Goal: Task Accomplishment & Management: Manage account settings

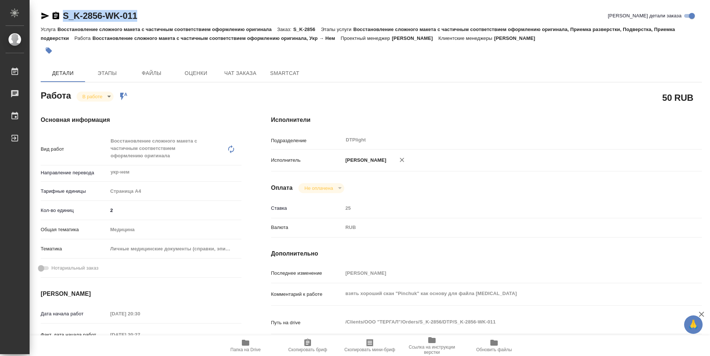
click at [248, 346] on icon "button" at bounding box center [245, 343] width 7 height 6
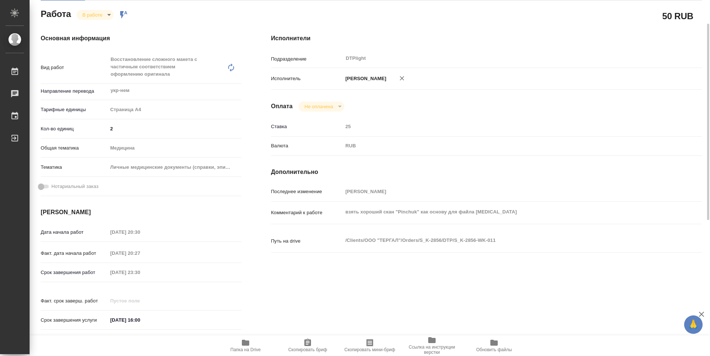
scroll to position [51, 0]
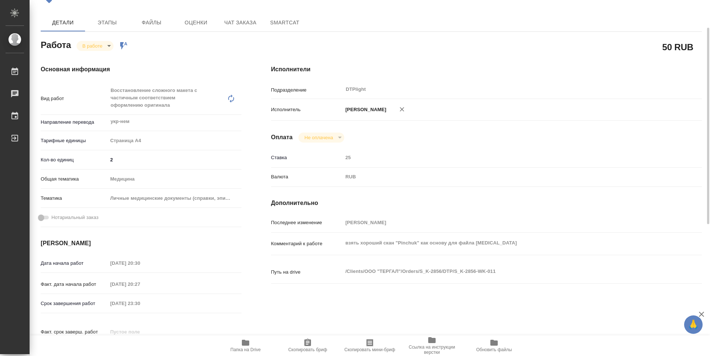
click at [100, 45] on body "🙏 .cls-1 fill:#fff; AWATERA Zubakova Viktoriya Работы 0 Чаты График Выйти S_K-2…" at bounding box center [355, 178] width 710 height 356
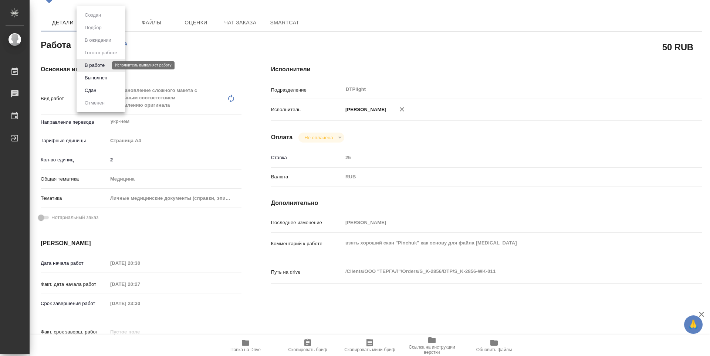
click at [105, 67] on button "В работе" at bounding box center [94, 65] width 24 height 8
click at [106, 46] on body "🙏 .cls-1 fill:#fff; AWATERA Zubakova Viktoriya Работы 0 Чаты График Выйти S_K-2…" at bounding box center [355, 178] width 710 height 356
click at [105, 77] on button "Выполнен" at bounding box center [95, 78] width 27 height 8
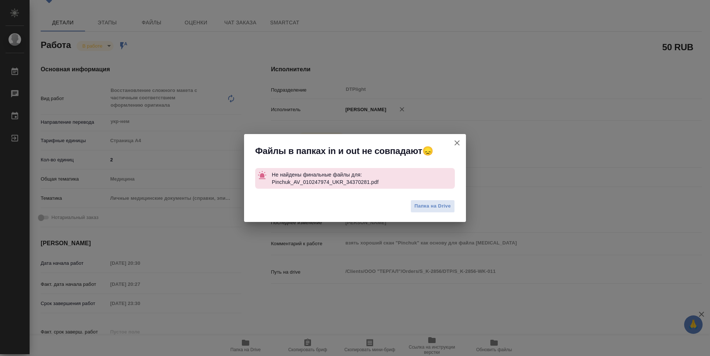
type textarea "x"
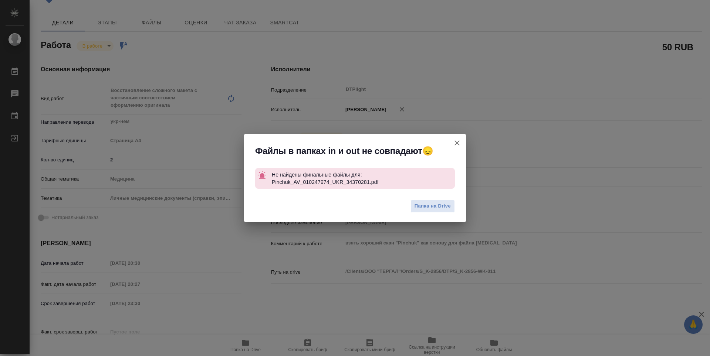
type textarea "x"
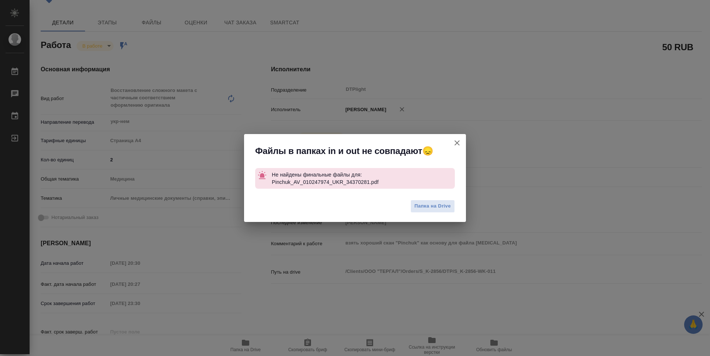
type textarea "x"
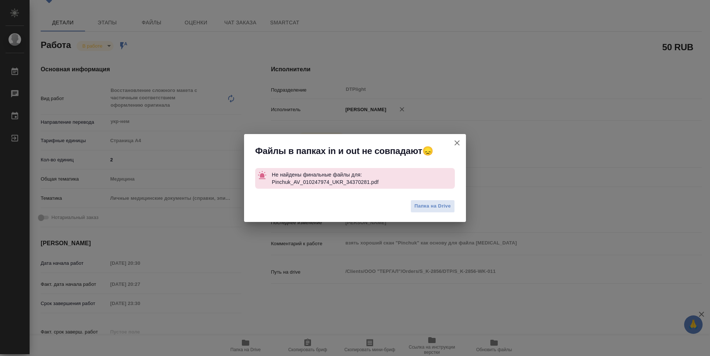
type textarea "x"
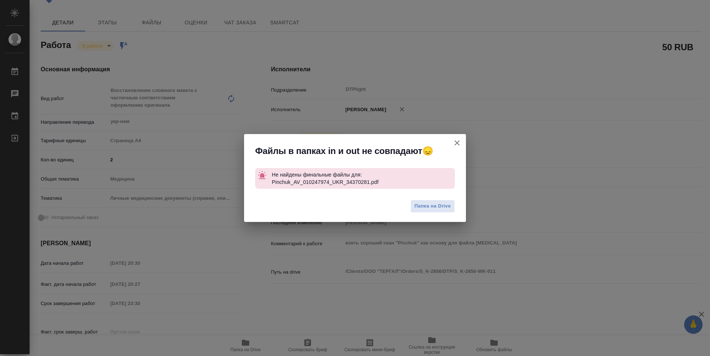
click at [457, 145] on icon "button" at bounding box center [456, 143] width 9 height 9
type textarea "x"
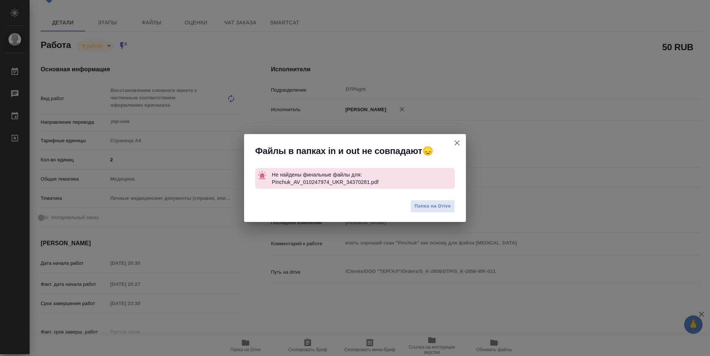
type textarea "x"
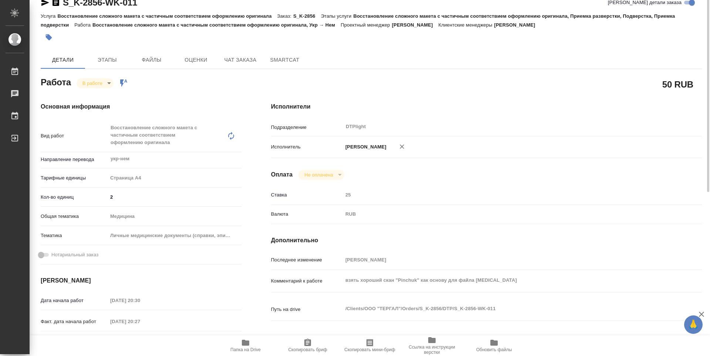
scroll to position [0, 0]
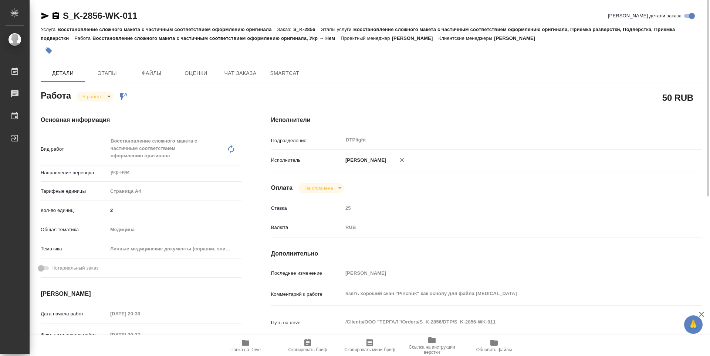
click at [43, 17] on icon "button" at bounding box center [45, 16] width 8 height 7
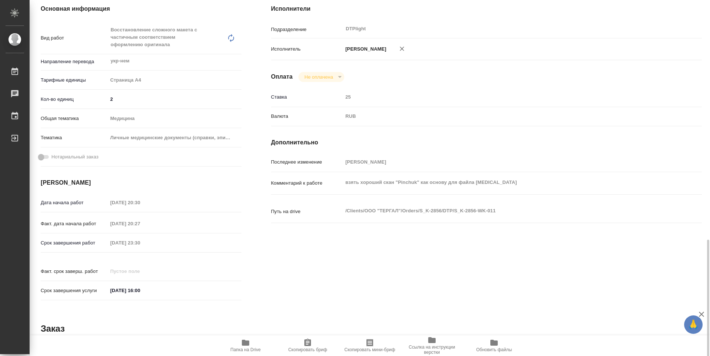
scroll to position [77, 0]
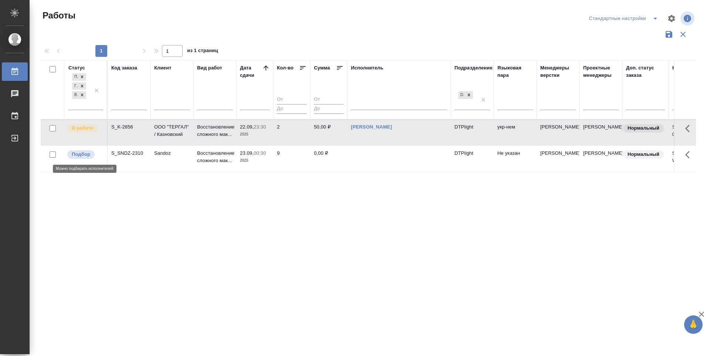
click at [87, 153] on p "Подбор" at bounding box center [81, 154] width 18 height 7
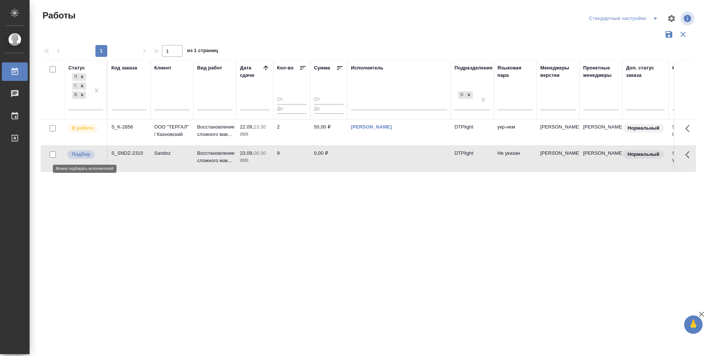
click at [87, 153] on p "Подбор" at bounding box center [81, 154] width 18 height 7
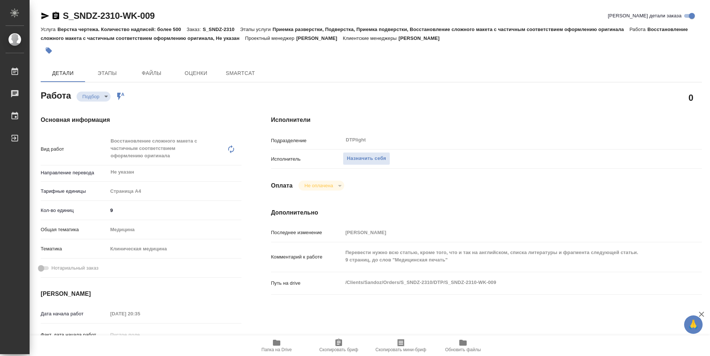
type textarea "x"
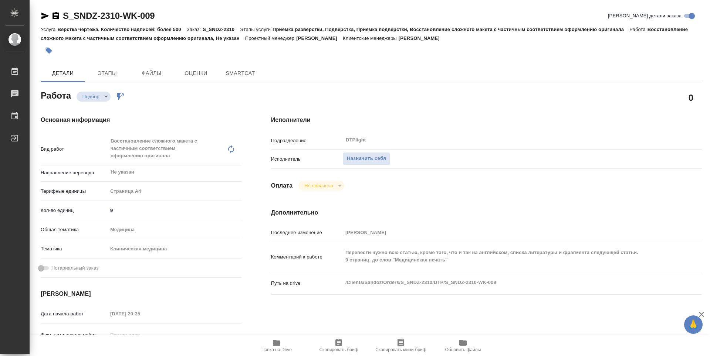
type textarea "x"
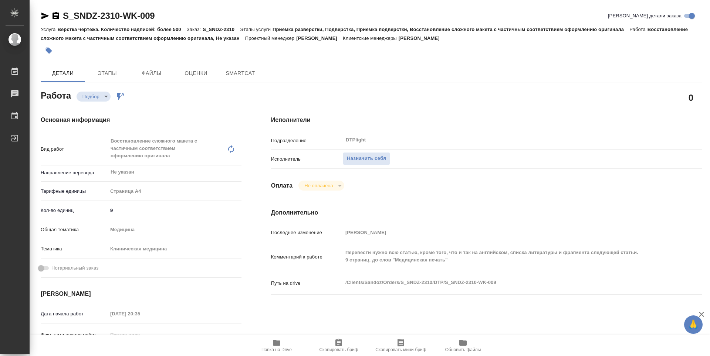
type textarea "x"
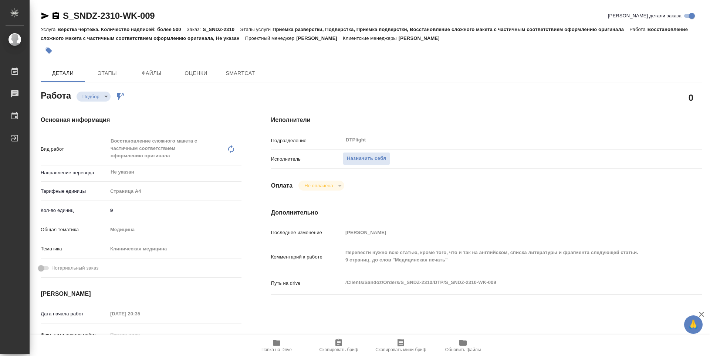
type textarea "x"
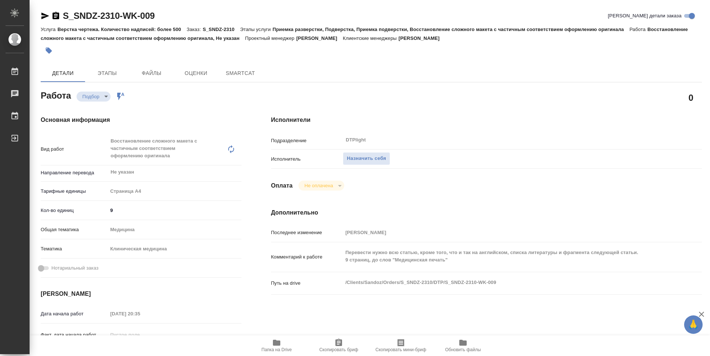
type textarea "x"
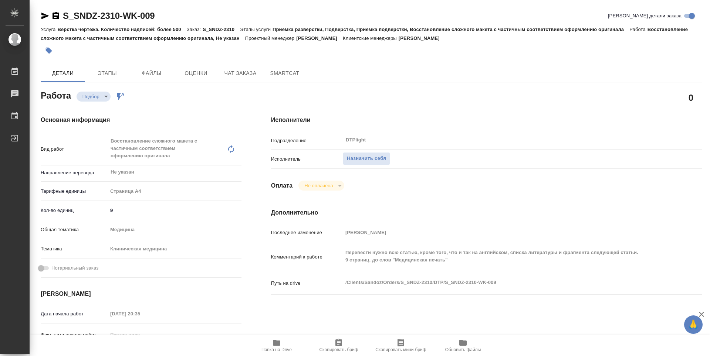
click at [327, 50] on div at bounding box center [261, 51] width 441 height 16
type textarea "x"
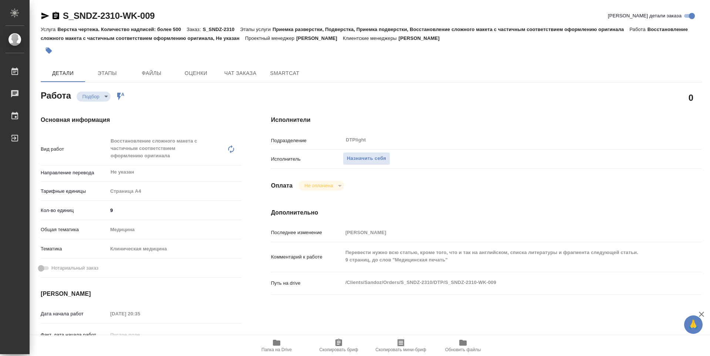
type textarea "x"
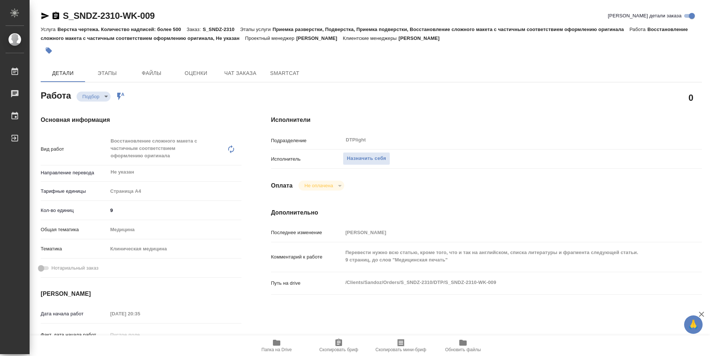
type textarea "x"
click at [279, 343] on icon "button" at bounding box center [276, 343] width 7 height 6
click at [374, 162] on span "Назначить себя" at bounding box center [366, 159] width 39 height 9
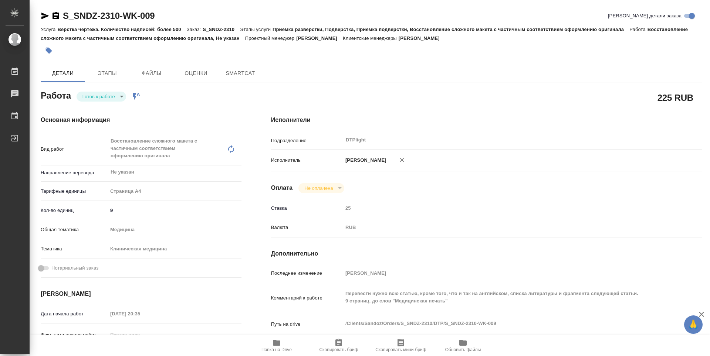
type textarea "x"
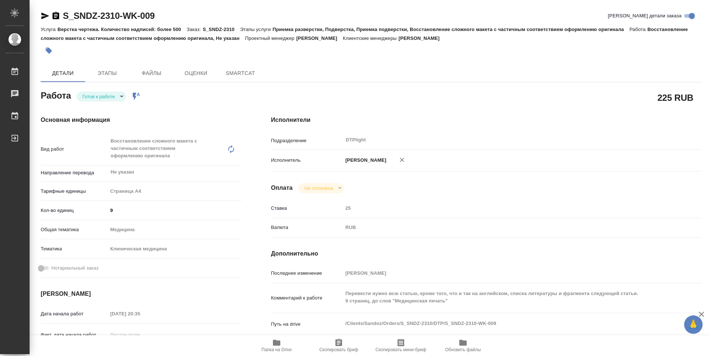
type textarea "x"
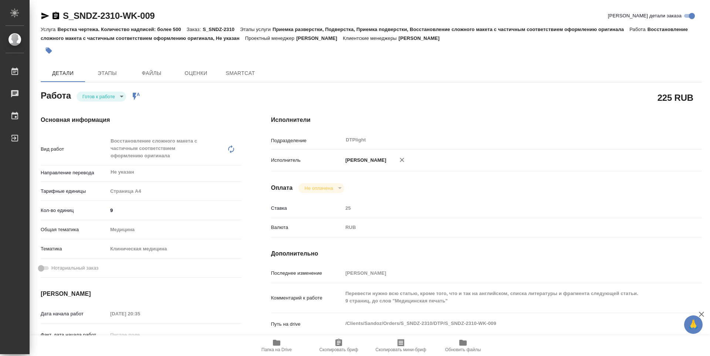
type textarea "x"
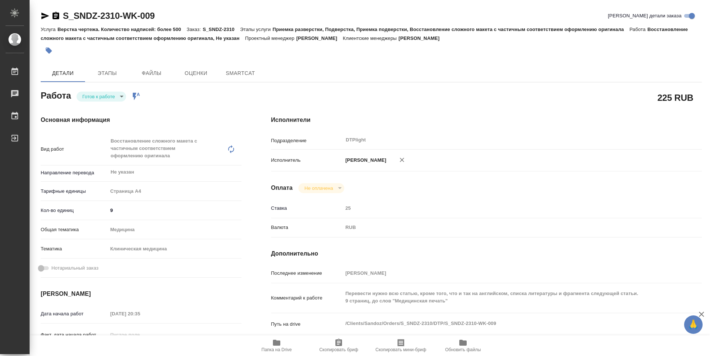
type textarea "x"
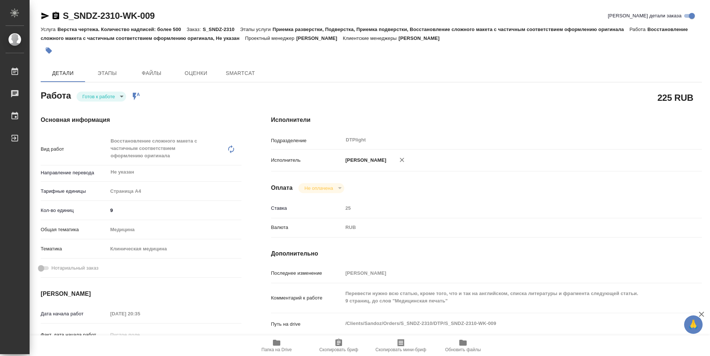
type textarea "x"
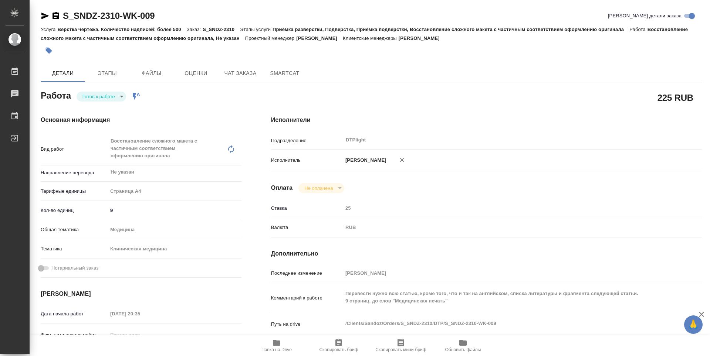
type textarea "x"
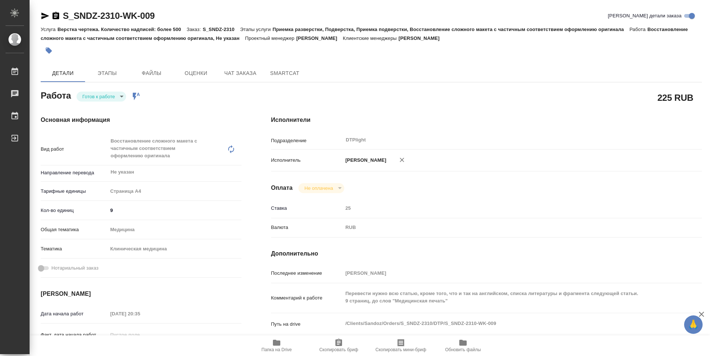
type textarea "x"
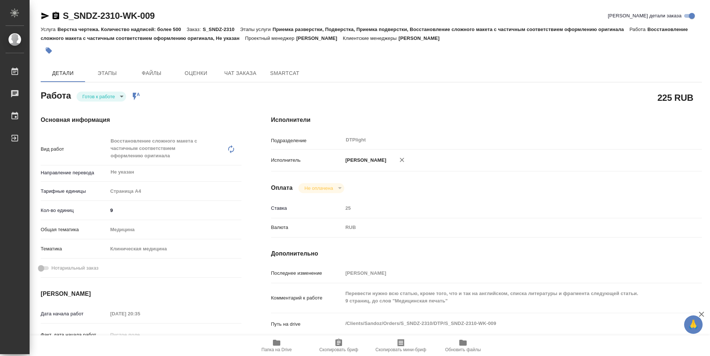
click at [95, 94] on body "🙏 .cls-1 fill:#fff; AWATERA Zubakova Viktoriya Работы 0 Чаты График Выйти S_SND…" at bounding box center [355, 178] width 710 height 356
click at [103, 96] on button "В работе" at bounding box center [94, 96] width 24 height 8
type textarea "x"
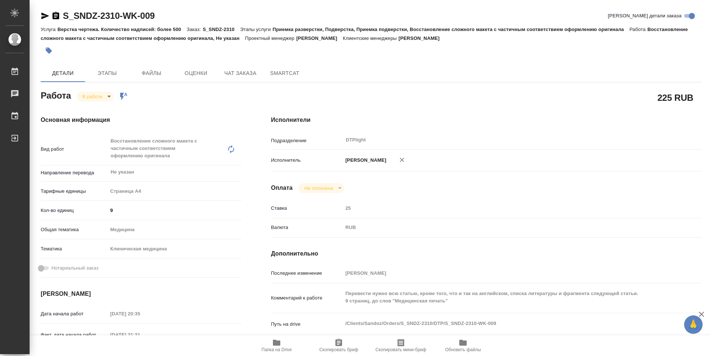
type textarea "x"
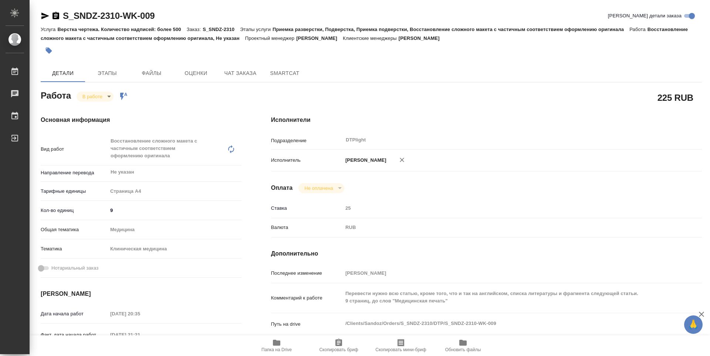
type textarea "x"
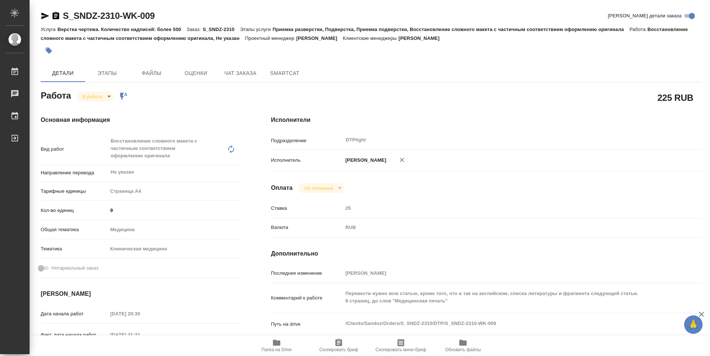
type textarea "x"
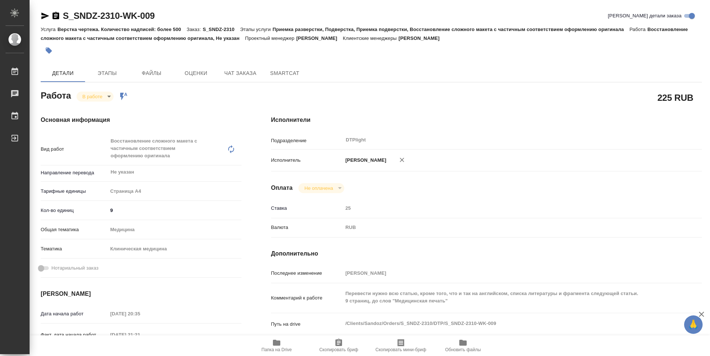
type textarea "x"
drag, startPoint x: 168, startPoint y: 14, endPoint x: 61, endPoint y: 20, distance: 107.7
click at [61, 20] on div "S_SNDZ-2310-WK-009 Кратко детали заказа" at bounding box center [371, 16] width 661 height 12
copy link "S_SNDZ-2310-WK-009"
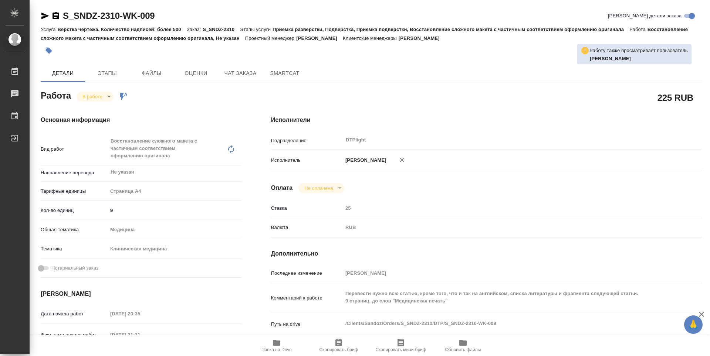
click at [467, 113] on div "Исполнители Подразделение DTPlight ​ Исполнитель Зубакова Виктория Оплата Не оп…" at bounding box center [486, 266] width 460 height 330
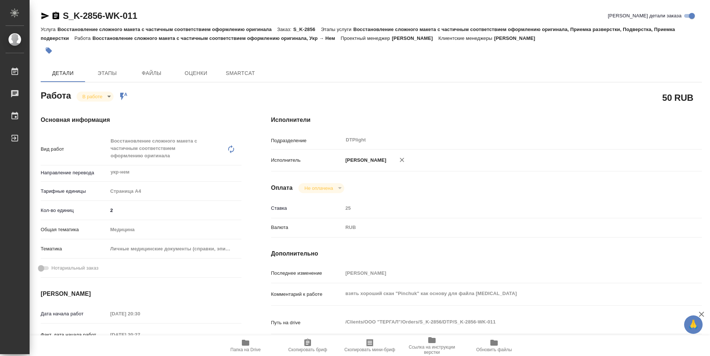
type textarea "x"
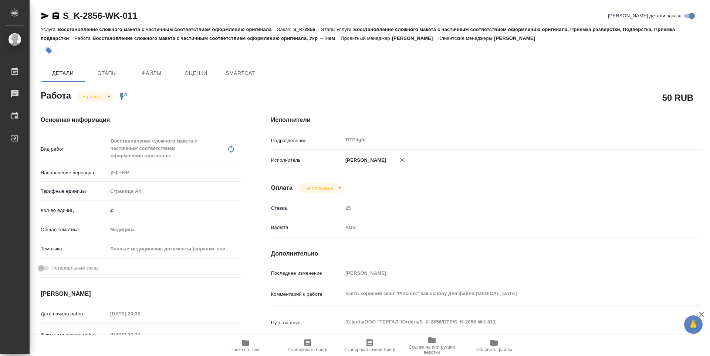
type textarea "x"
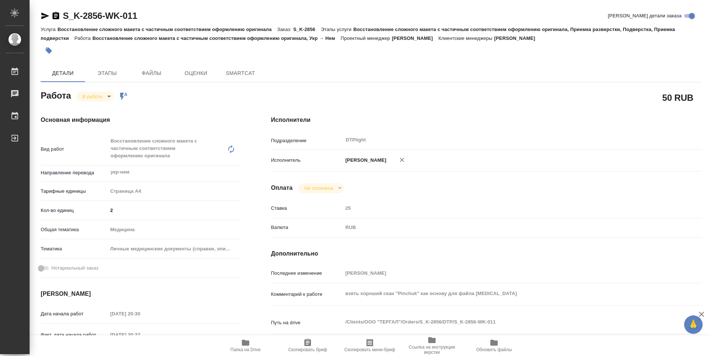
type textarea "x"
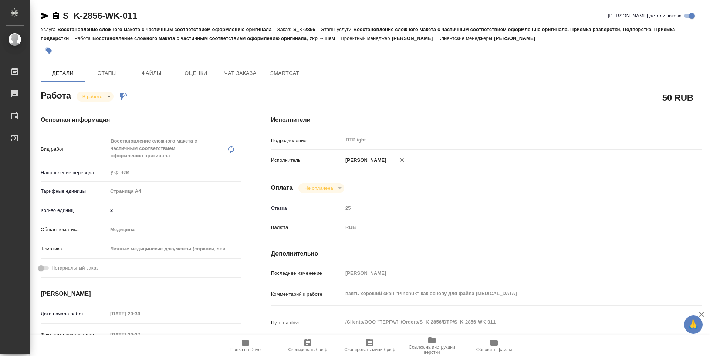
type textarea "x"
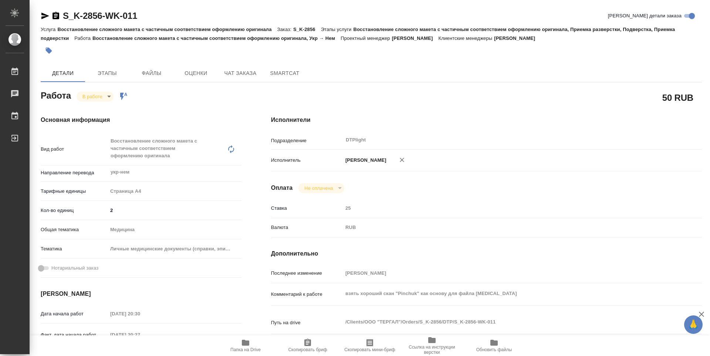
type textarea "x"
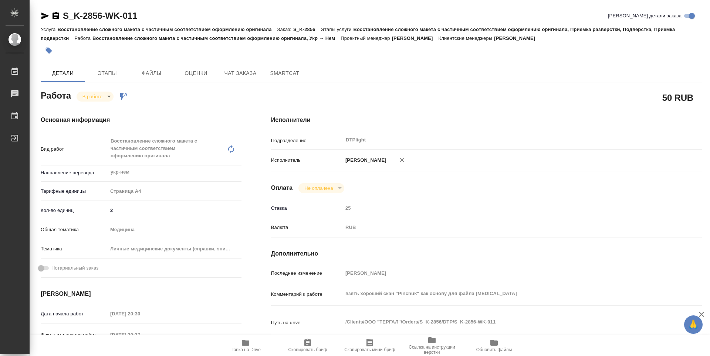
type textarea "x"
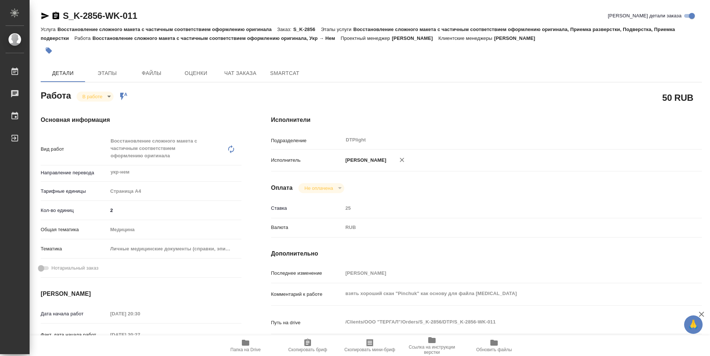
type textarea "x"
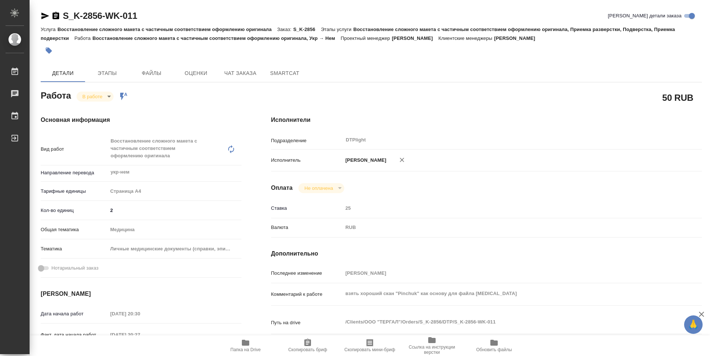
click at [244, 345] on icon "button" at bounding box center [245, 343] width 7 height 6
click at [99, 101] on body "🙏 .cls-1 fill:#fff; AWATERA Zubakova Viktoriya Работы 0 Чаты График Выйти S_K-2…" at bounding box center [355, 178] width 710 height 356
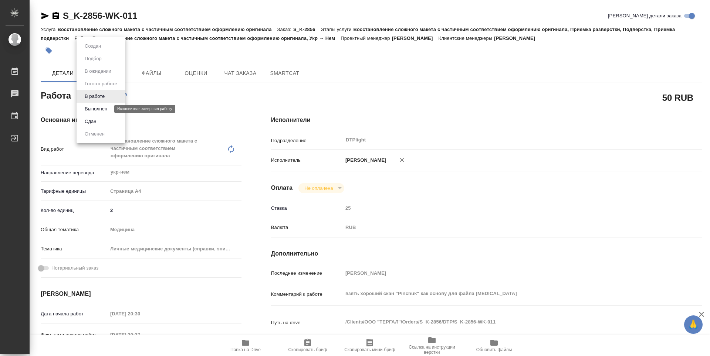
click at [100, 106] on button "Выполнен" at bounding box center [95, 109] width 27 height 8
type textarea "x"
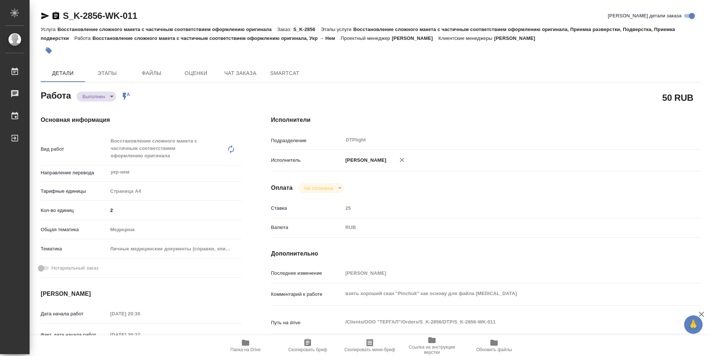
type textarea "x"
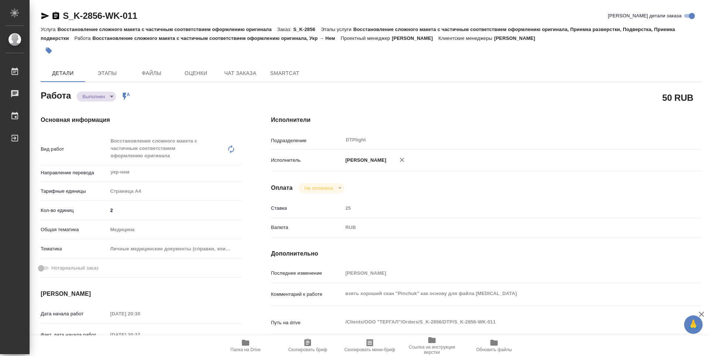
type textarea "x"
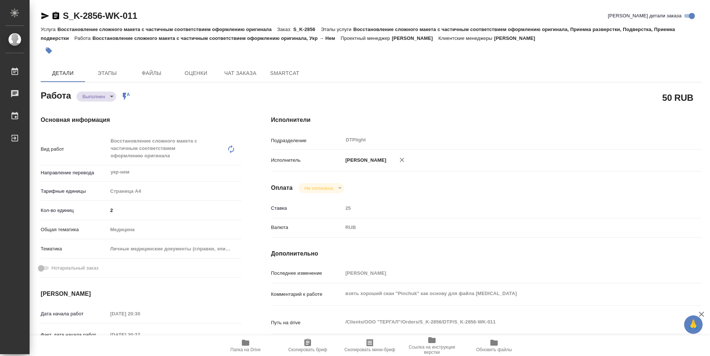
type textarea "x"
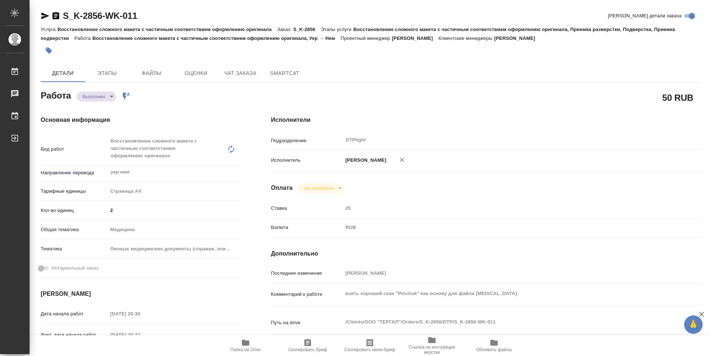
type textarea "x"
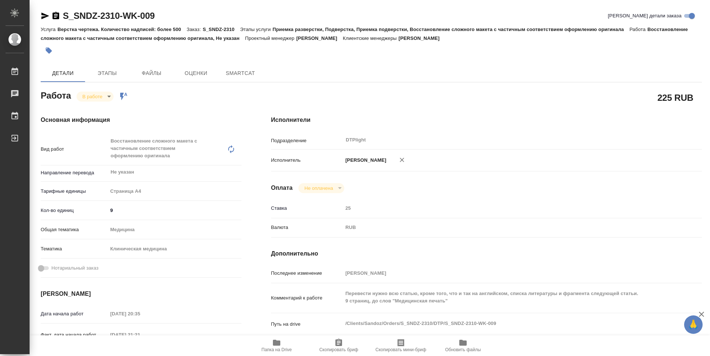
type textarea "x"
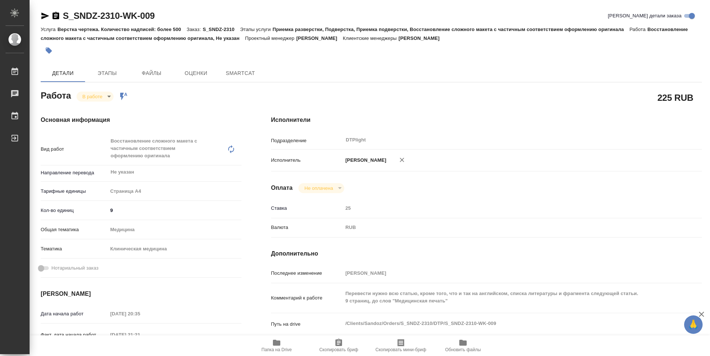
type textarea "x"
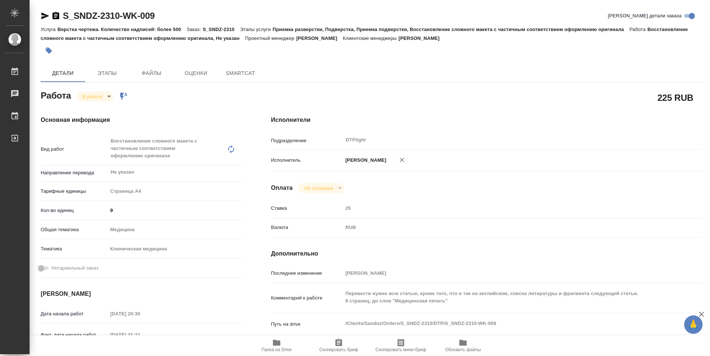
type textarea "x"
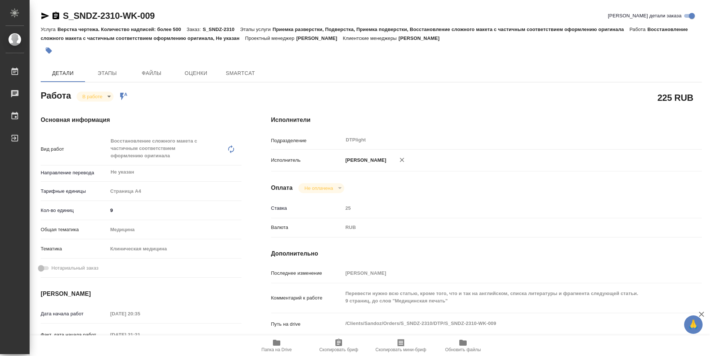
type textarea "x"
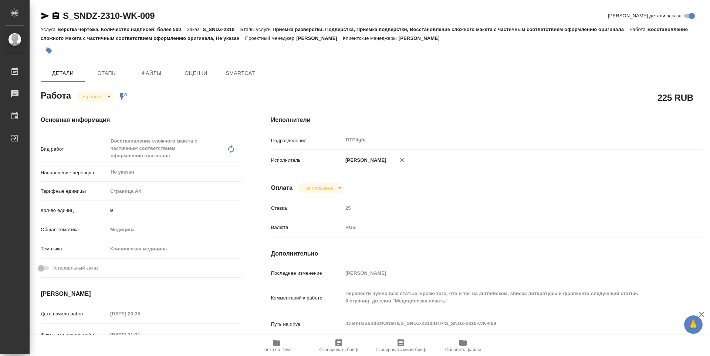
type textarea "x"
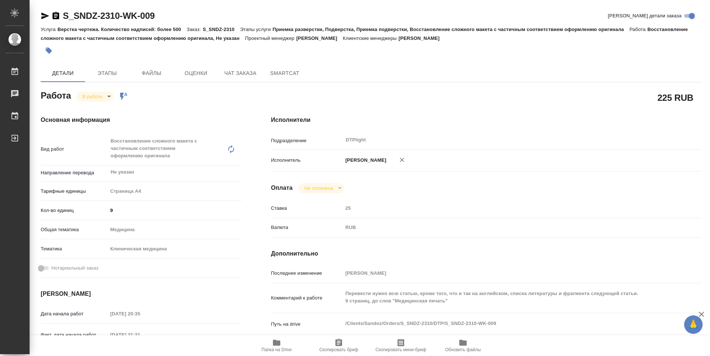
type textarea "x"
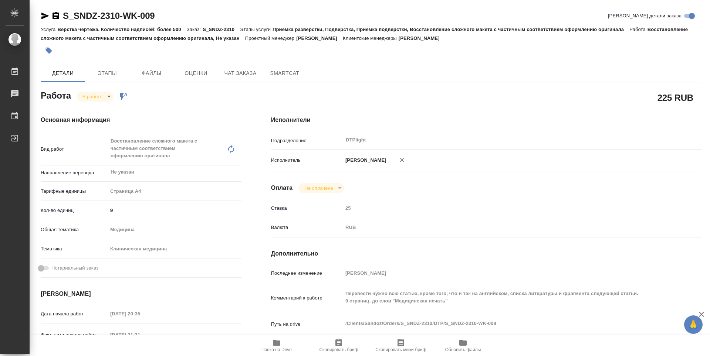
type textarea "x"
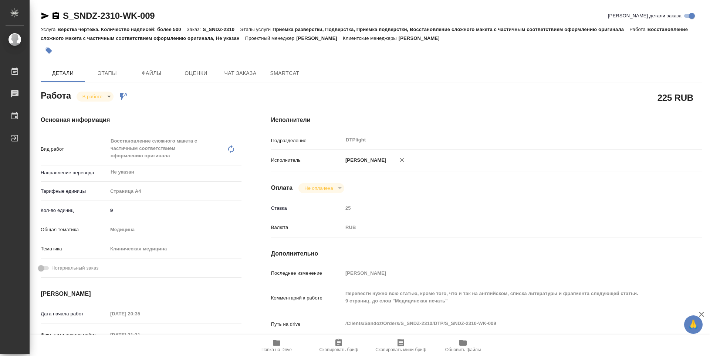
type textarea "x"
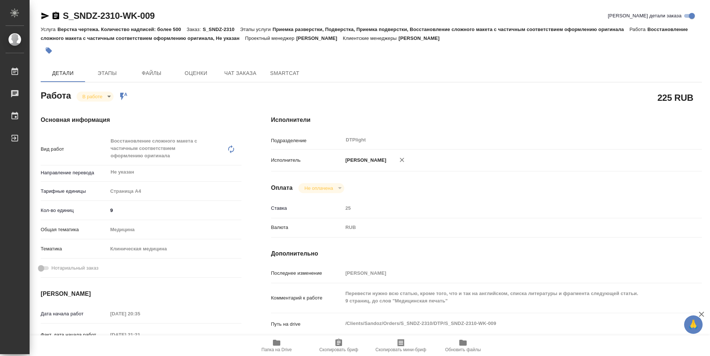
type textarea "x"
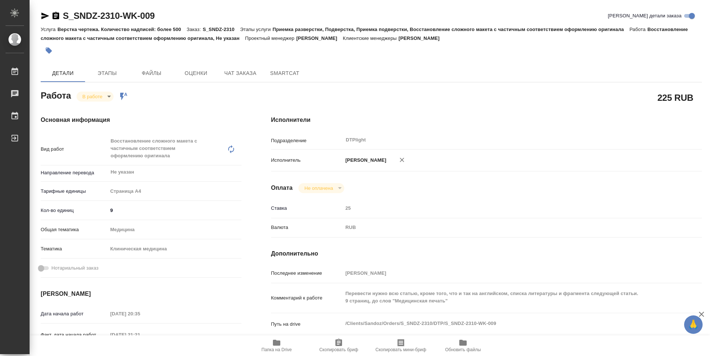
type textarea "x"
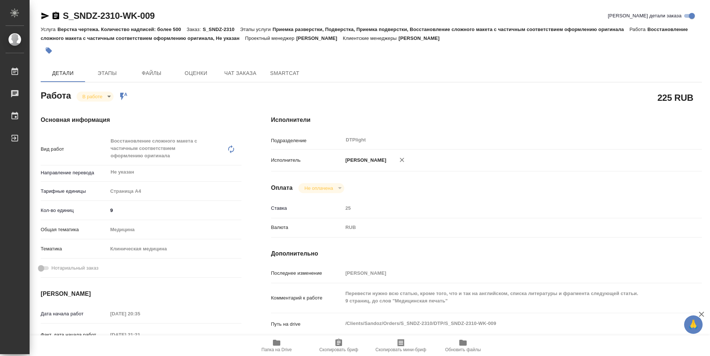
type textarea "x"
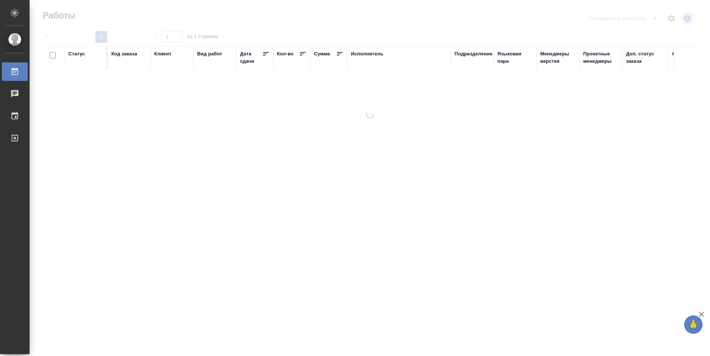
click at [479, 53] on div "Подразделение" at bounding box center [473, 53] width 38 height 7
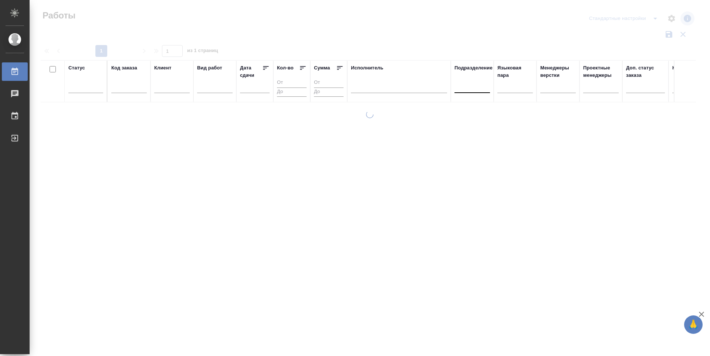
click at [479, 88] on div at bounding box center [471, 85] width 35 height 11
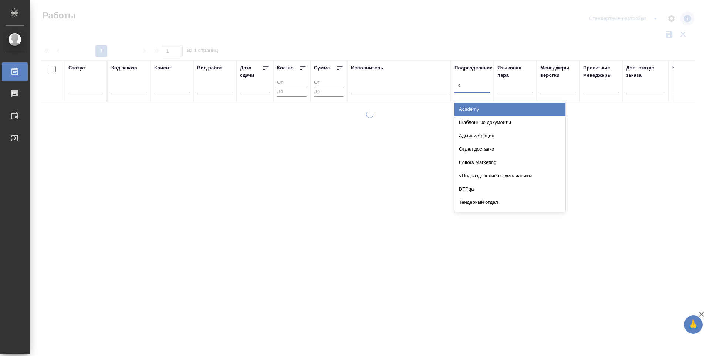
type input "dt"
click at [472, 120] on div "DTPlight" at bounding box center [509, 122] width 111 height 13
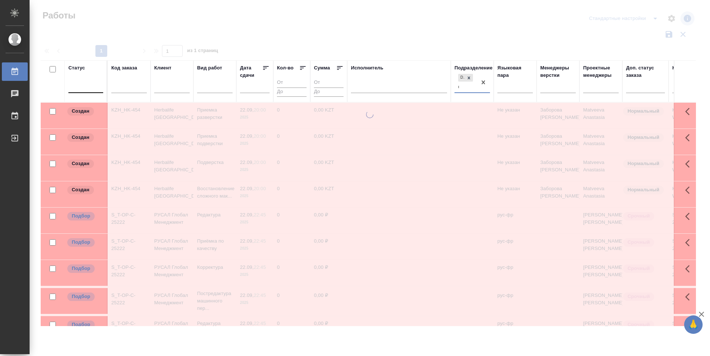
click at [83, 90] on div at bounding box center [85, 85] width 35 height 11
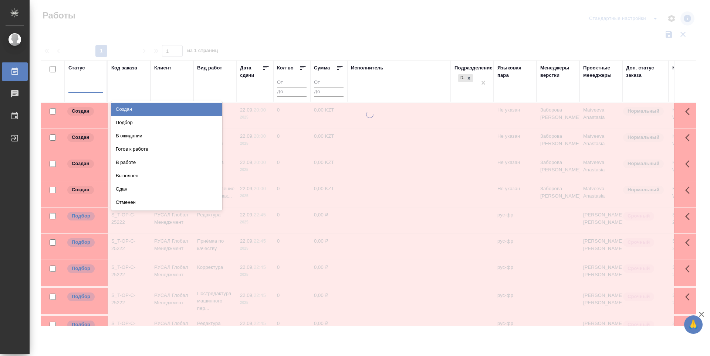
type input "п"
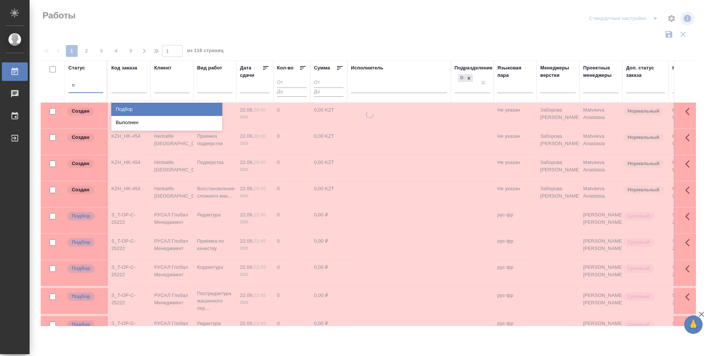
click at [166, 108] on div "Подбор" at bounding box center [166, 109] width 111 height 13
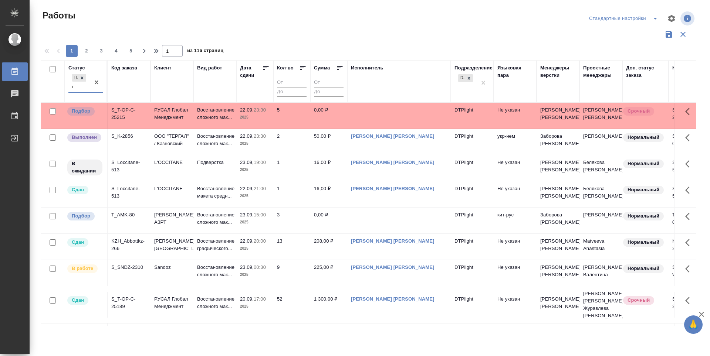
type input "го"
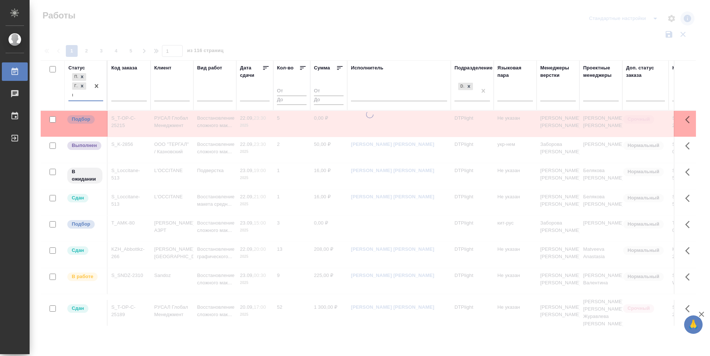
type input "в р"
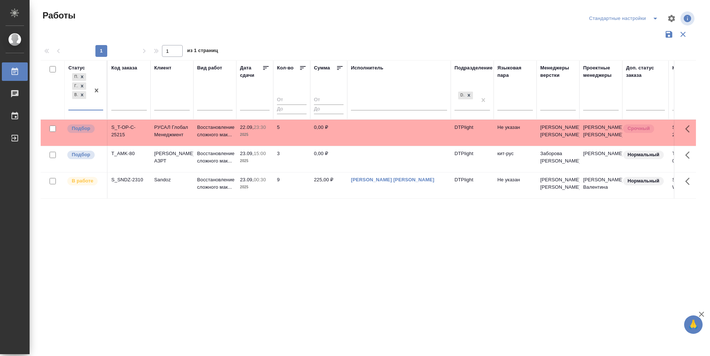
click at [267, 66] on icon at bounding box center [265, 67] width 7 height 7
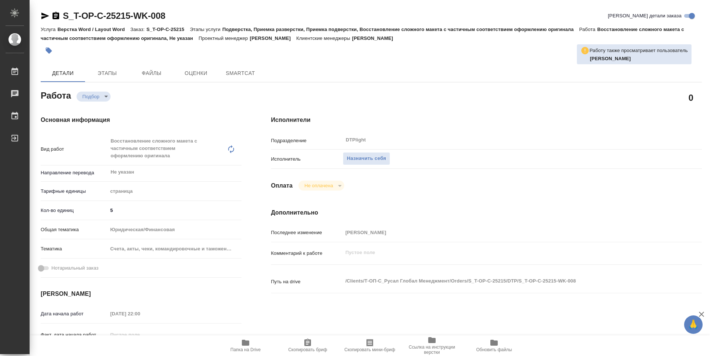
type textarea "x"
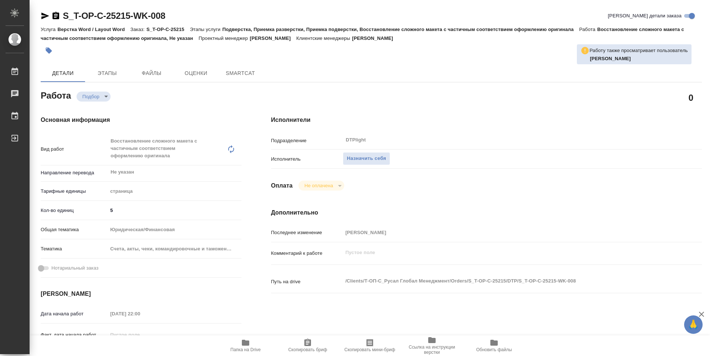
type textarea "x"
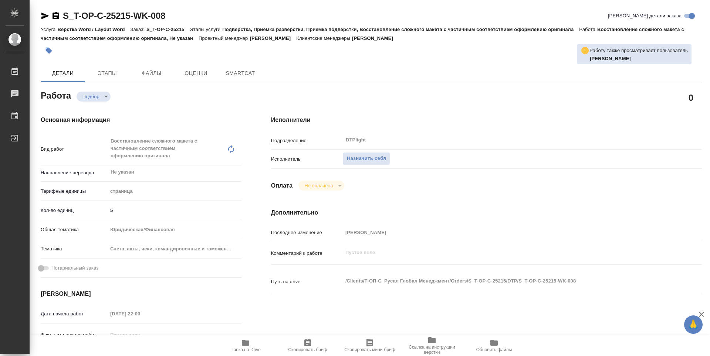
type textarea "x"
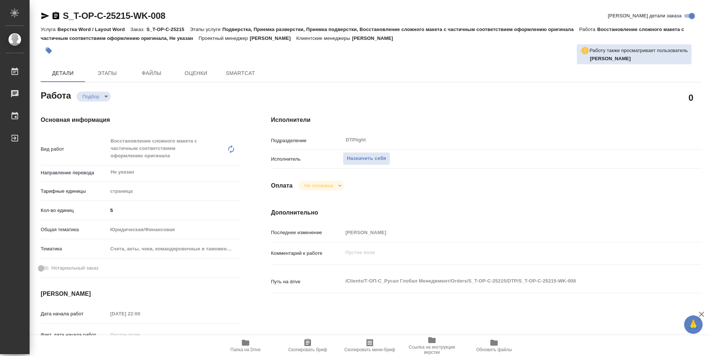
type textarea "x"
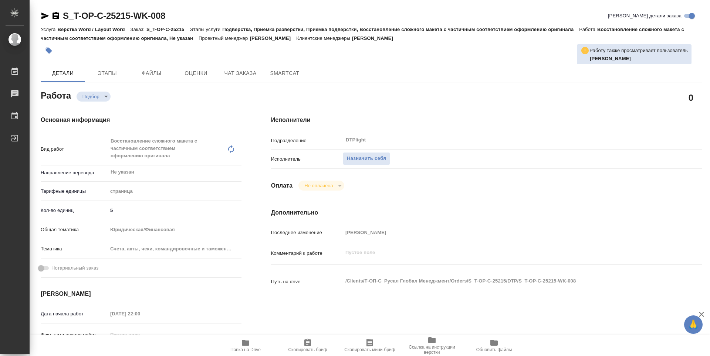
type textarea "x"
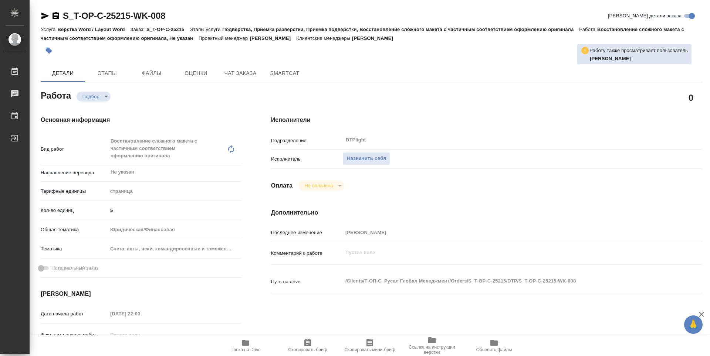
type textarea "x"
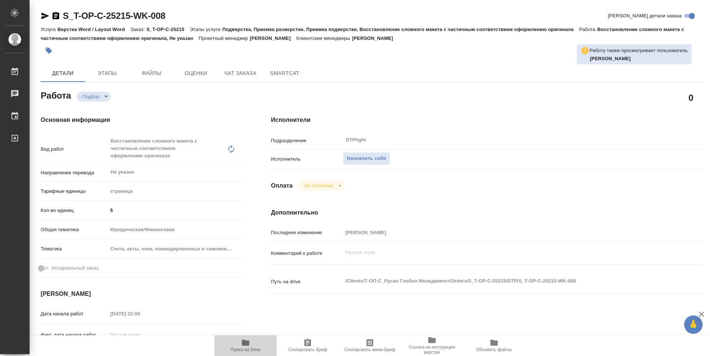
click at [247, 348] on span "Папка на Drive" at bounding box center [245, 349] width 30 height 5
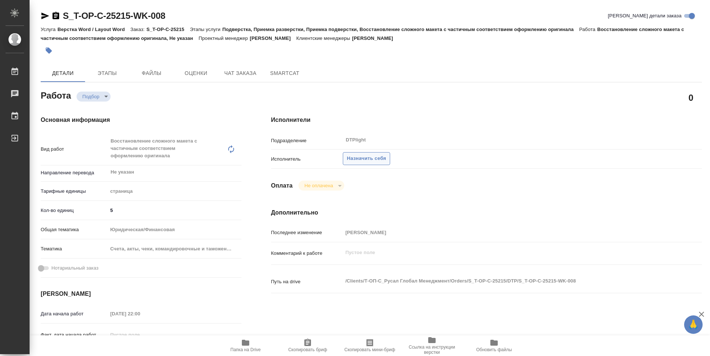
click at [373, 157] on span "Назначить себя" at bounding box center [366, 159] width 39 height 9
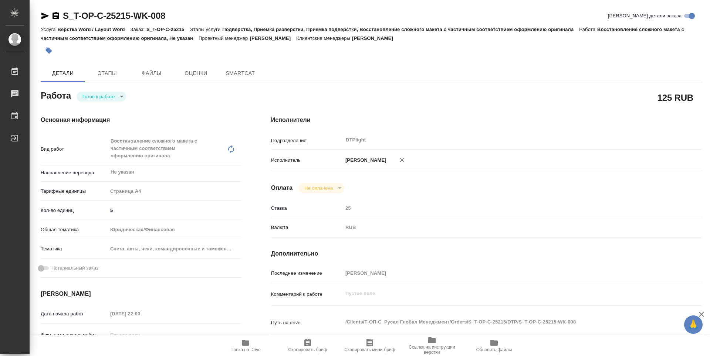
type textarea "x"
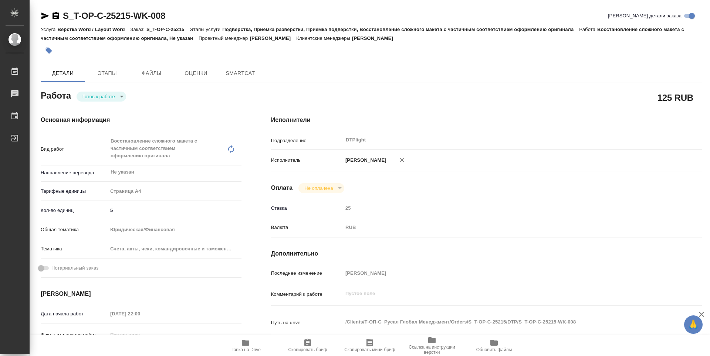
type textarea "x"
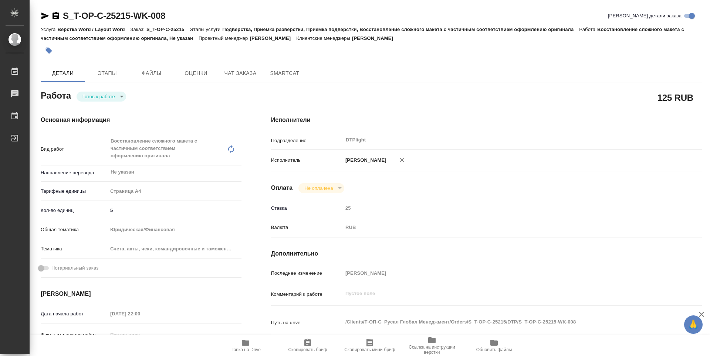
type textarea "x"
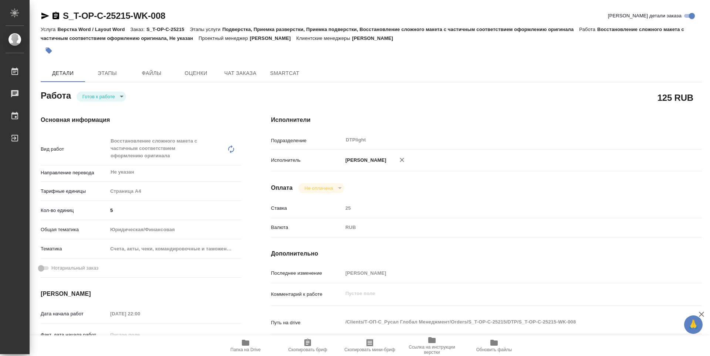
type textarea "x"
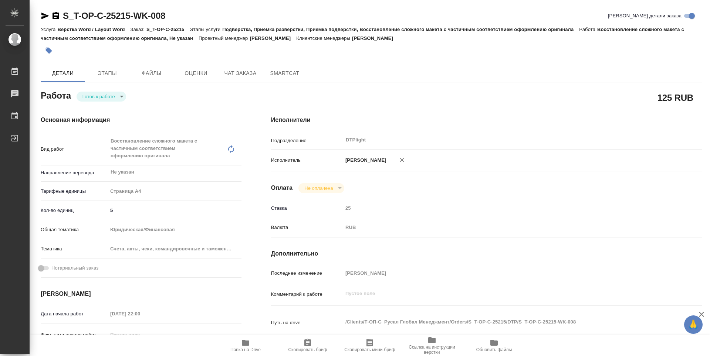
type textarea "x"
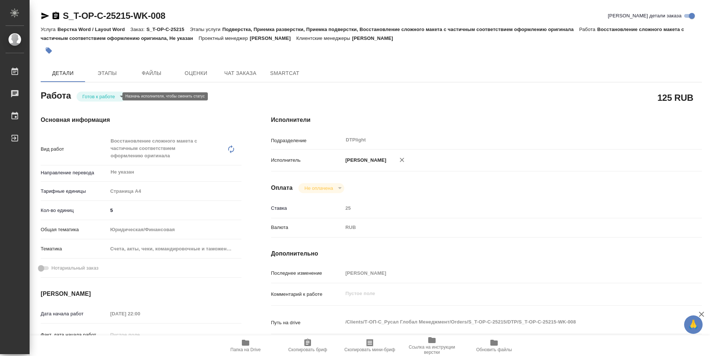
click at [95, 98] on body "🙏 .cls-1 fill:#fff; AWATERA Zubakova Viktoriya Работы 0 Чаты График Выйти S_T-O…" at bounding box center [355, 178] width 710 height 356
click at [98, 94] on button "В работе" at bounding box center [94, 96] width 24 height 8
type textarea "x"
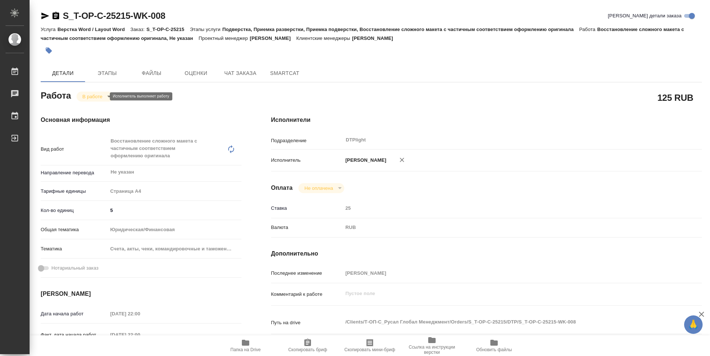
type textarea "x"
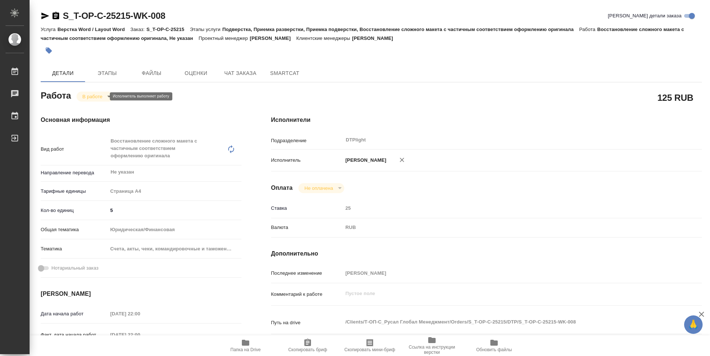
type textarea "x"
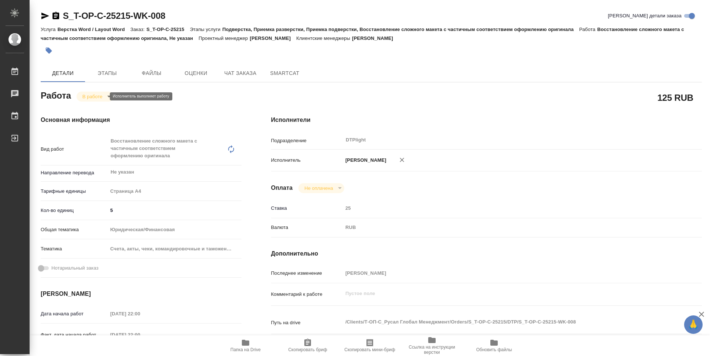
type textarea "x"
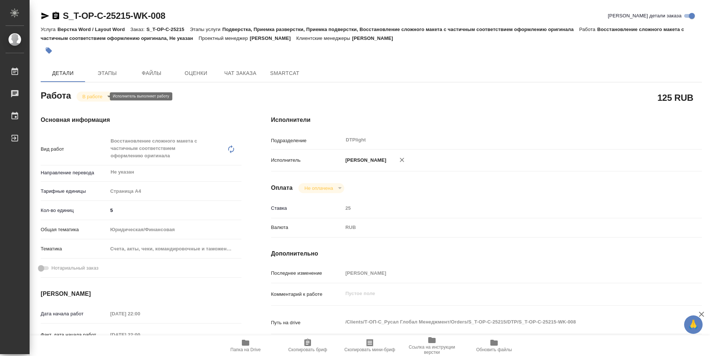
type textarea "x"
drag, startPoint x: 169, startPoint y: 13, endPoint x: 65, endPoint y: 14, distance: 103.9
click at [65, 14] on div "S_T-OP-C-25215-WK-008 Кратко детали заказа Услуга Верстка Word / Layout Word За…" at bounding box center [371, 326] width 669 height 653
copy link "S_T-OP-C-25215-WK-008"
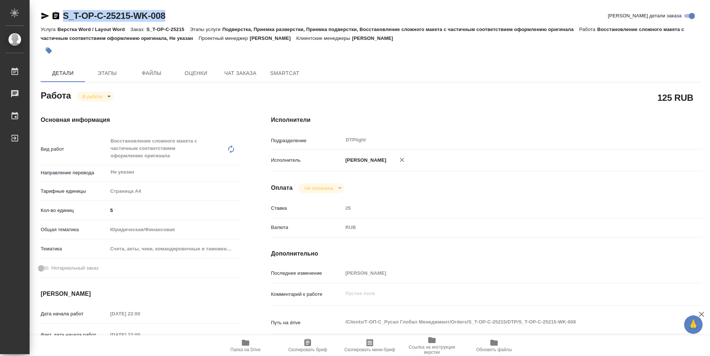
click at [242, 343] on icon "button" at bounding box center [245, 343] width 7 height 6
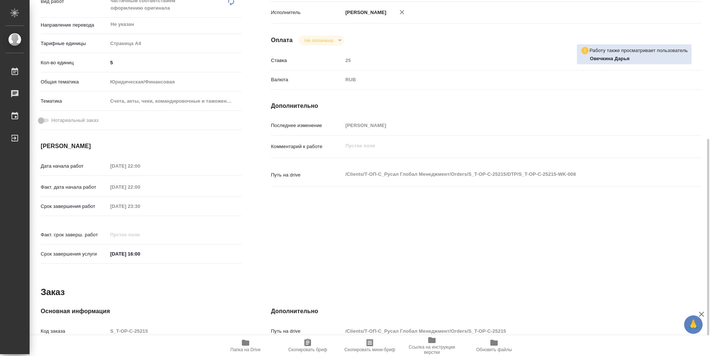
scroll to position [185, 0]
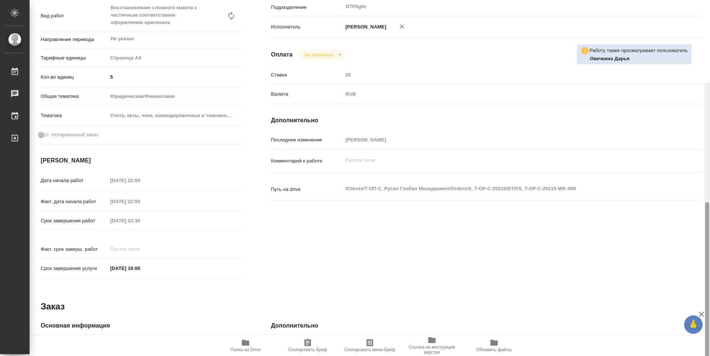
drag, startPoint x: 707, startPoint y: 170, endPoint x: 704, endPoint y: 133, distance: 37.1
click at [704, 133] on div "S_T-OP-C-25215-WK-008 Кратко детали заказа Услуга Верстка Word / Layout Word За…" at bounding box center [370, 178] width 680 height 356
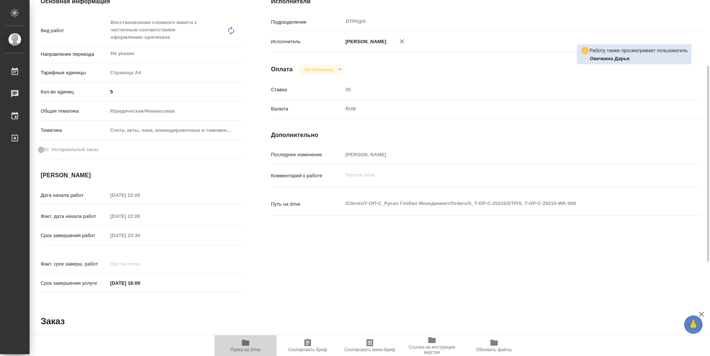
click at [247, 348] on span "Папка на Drive" at bounding box center [245, 349] width 30 height 5
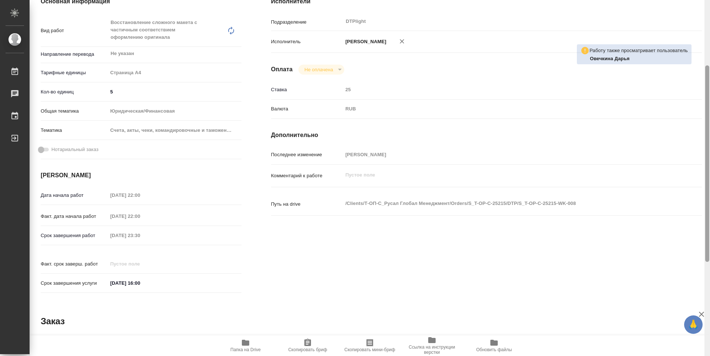
scroll to position [289, 0]
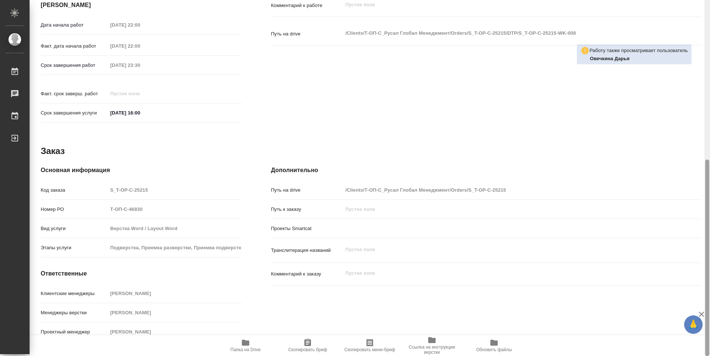
drag, startPoint x: 709, startPoint y: 211, endPoint x: 709, endPoint y: 156, distance: 55.1
click at [709, 156] on div at bounding box center [707, 178] width 6 height 356
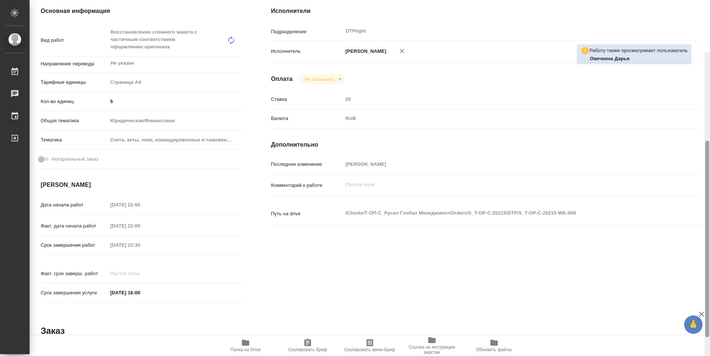
drag, startPoint x: 706, startPoint y: 208, endPoint x: 693, endPoint y: 98, distance: 111.7
click at [704, 102] on div "S_T-OP-C-25215-WK-008 Кратко детали заказа Услуга Верстка Word / Layout Word За…" at bounding box center [370, 178] width 680 height 356
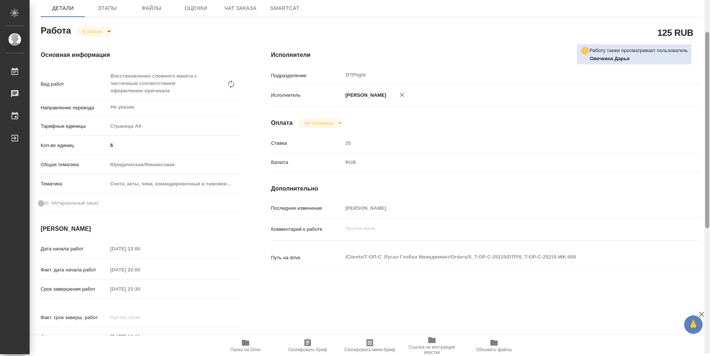
scroll to position [15, 0]
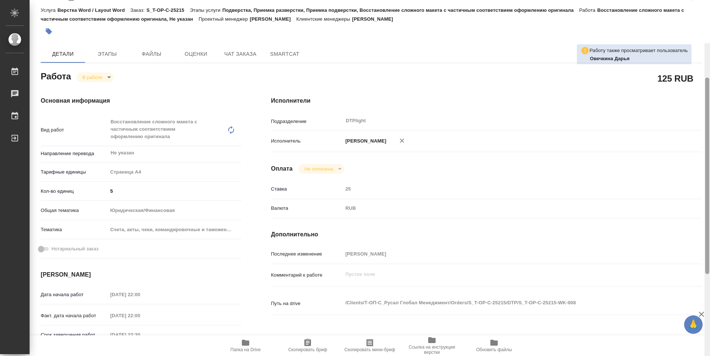
drag, startPoint x: 706, startPoint y: 126, endPoint x: 706, endPoint y: 57, distance: 69.1
click at [707, 78] on div at bounding box center [707, 176] width 4 height 197
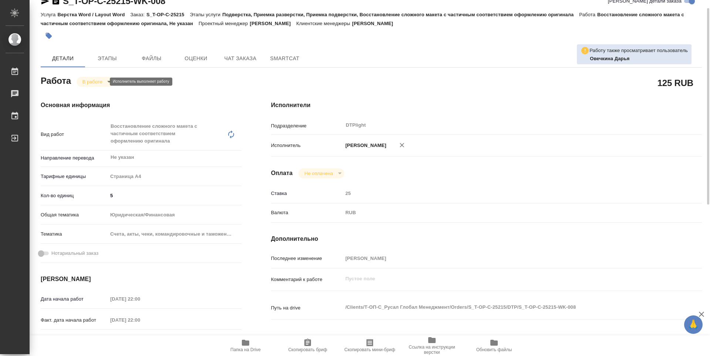
click at [98, 82] on body "🙏 .cls-1 fill:#fff; AWATERA Zubakova Viktoriya Работы 0 Чаты График Выйти S_T-O…" at bounding box center [355, 178] width 710 height 356
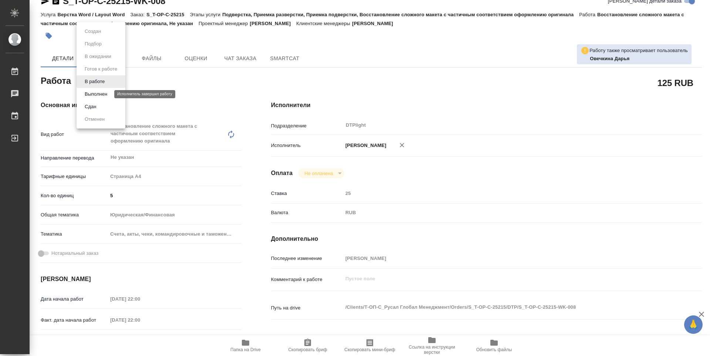
click at [94, 92] on button "Выполнен" at bounding box center [95, 94] width 27 height 8
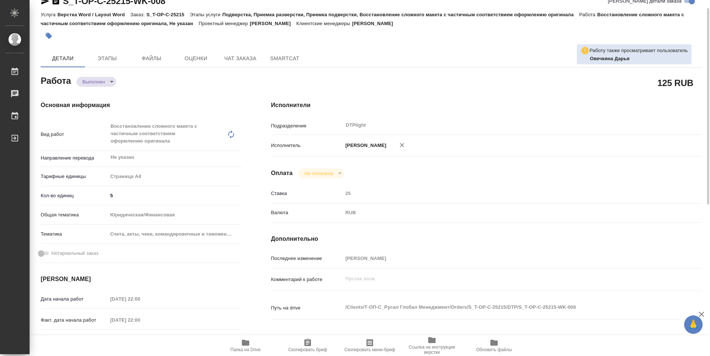
type textarea "x"
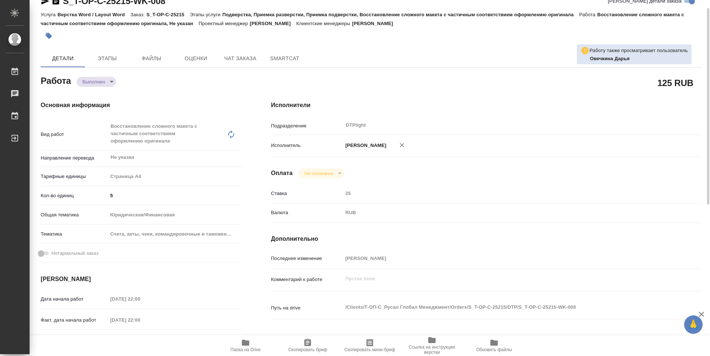
type textarea "x"
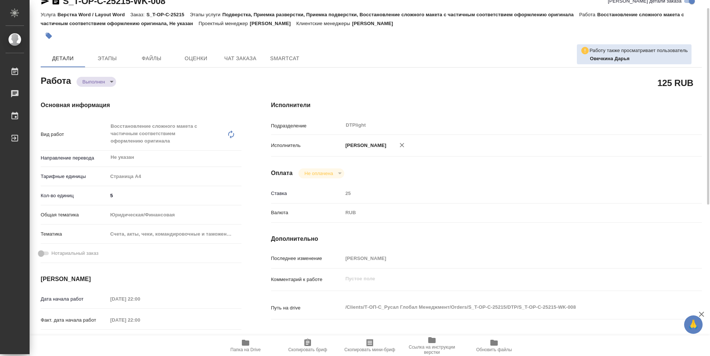
type textarea "x"
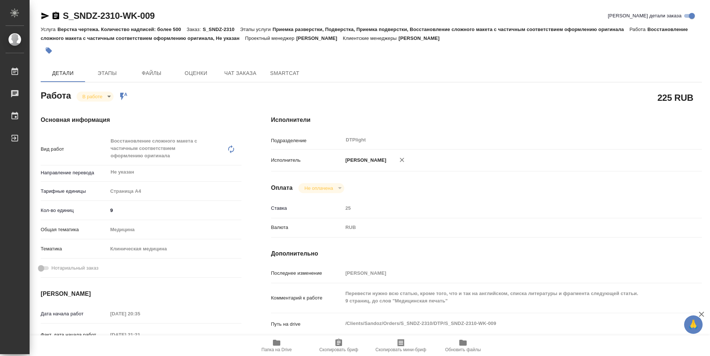
click at [448, 101] on div "Исполнители Подразделение DTPlight ​ Исполнитель [PERSON_NAME] Не оплачена notP…" at bounding box center [486, 266] width 460 height 330
click at [700, 107] on div "Исполнители Подразделение DTPlight ​ Исполнитель [PERSON_NAME] Не оплачена notP…" at bounding box center [486, 266] width 460 height 330
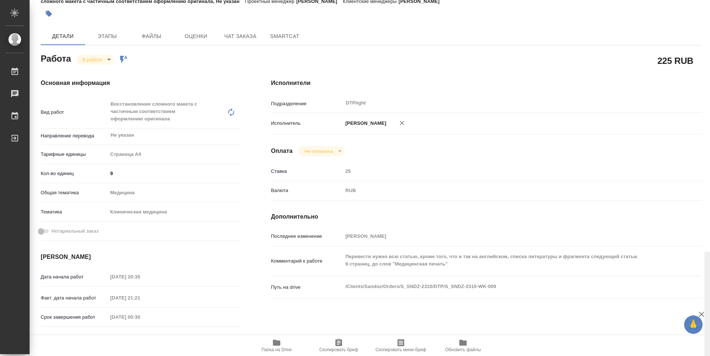
scroll to position [289, 0]
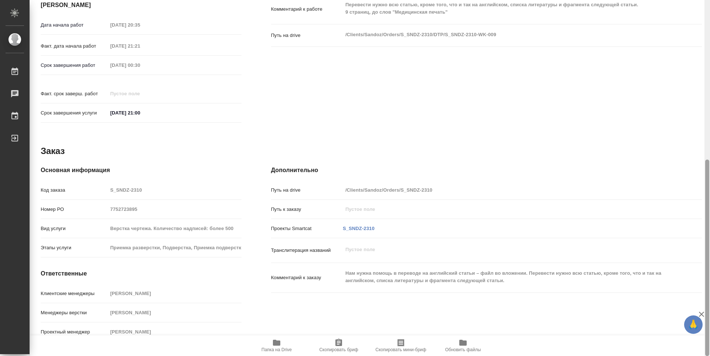
drag, startPoint x: 705, startPoint y: 116, endPoint x: 709, endPoint y: 145, distance: 29.2
click at [709, 144] on div at bounding box center [707, 178] width 6 height 356
drag, startPoint x: 707, startPoint y: 176, endPoint x: 598, endPoint y: 100, distance: 133.0
click at [707, 178] on div at bounding box center [707, 258] width 4 height 197
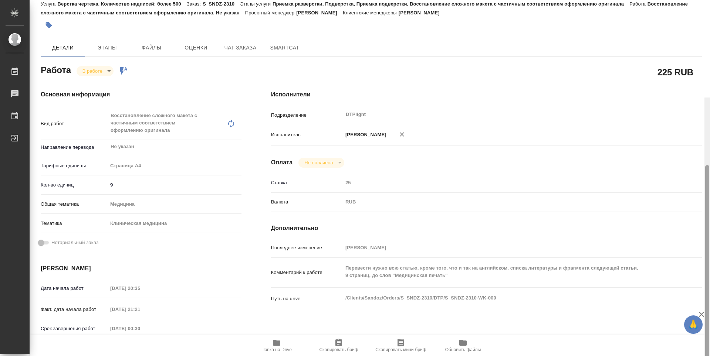
drag, startPoint x: 706, startPoint y: 234, endPoint x: 703, endPoint y: 86, distance: 148.3
click at [703, 86] on div "S_SNDZ-2310-WK-009 [PERSON_NAME] детали заказа Услуга Верстка чертежа. Количест…" at bounding box center [370, 178] width 680 height 356
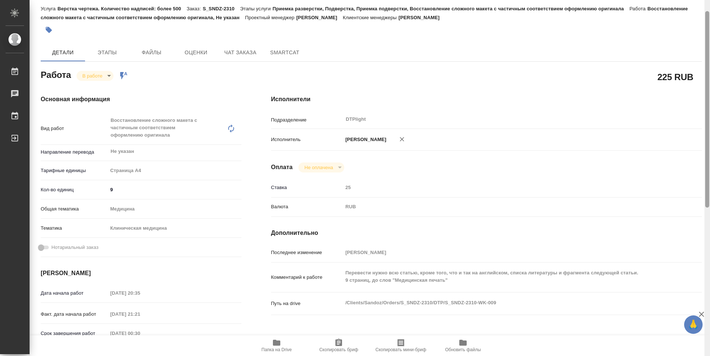
scroll to position [0, 0]
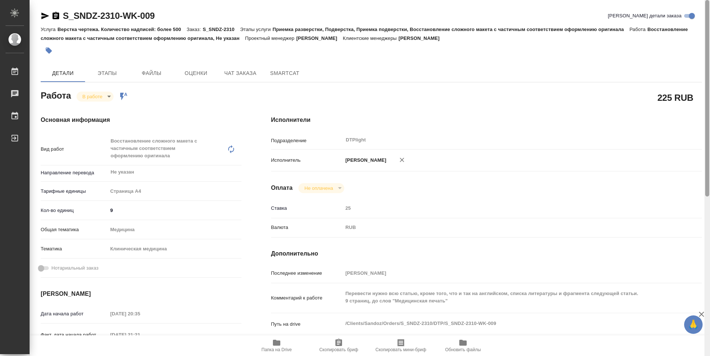
drag, startPoint x: 707, startPoint y: 85, endPoint x: 677, endPoint y: 42, distance: 52.3
click at [705, 40] on div at bounding box center [707, 178] width 6 height 356
click at [43, 18] on icon "button" at bounding box center [45, 16] width 8 height 7
